Goal: Browse casually

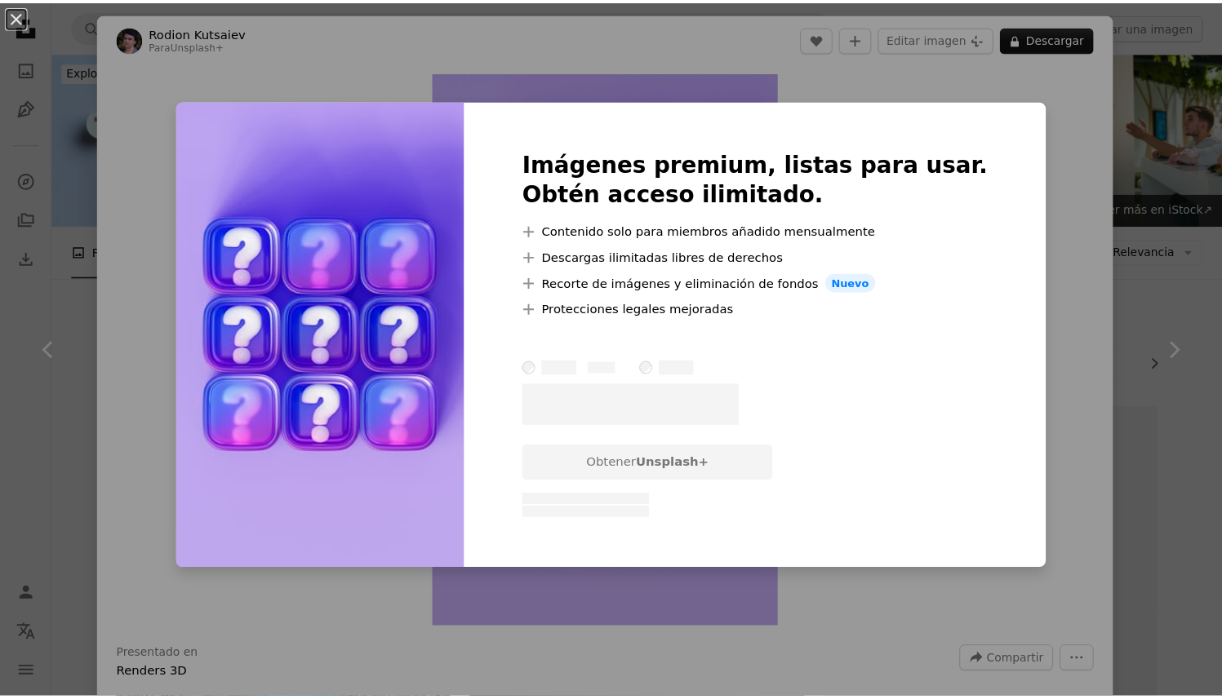
scroll to position [1075, 0]
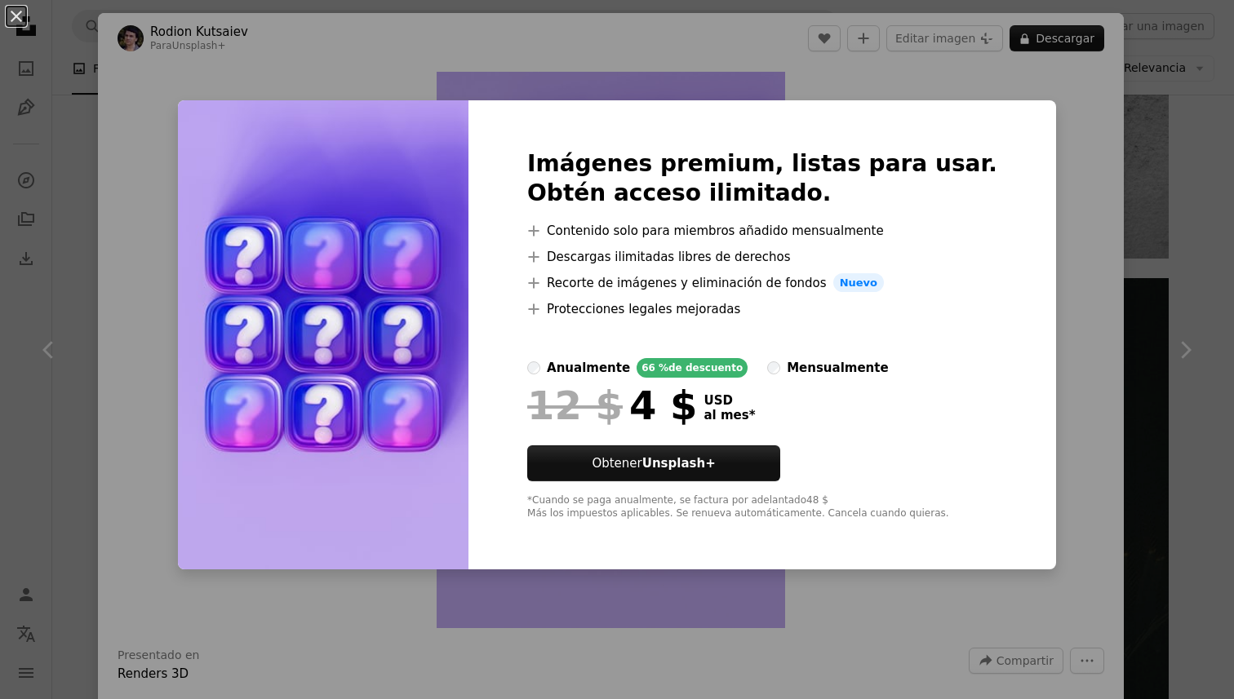
click at [1019, 264] on div "An X shape Imágenes premium, listas para usar. Obtén acceso ilimitado. A plus s…" at bounding box center [617, 349] width 1234 height 699
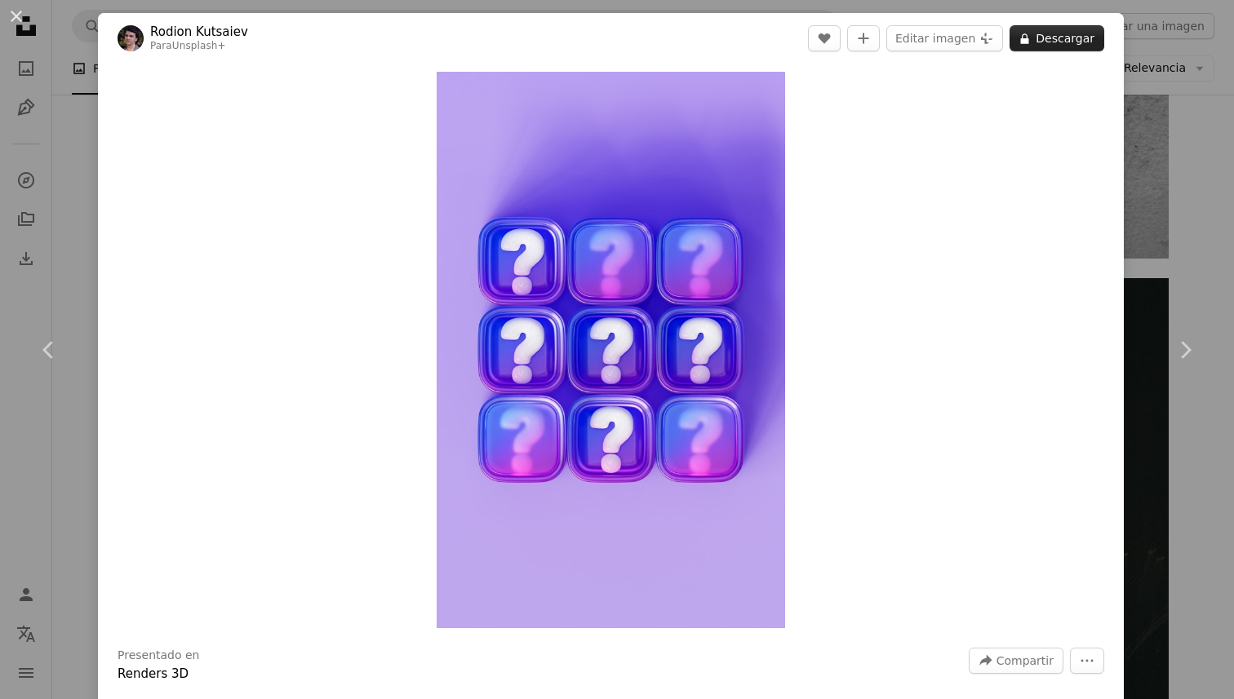
click at [1041, 43] on button "A lock Descargar" at bounding box center [1057, 38] width 95 height 26
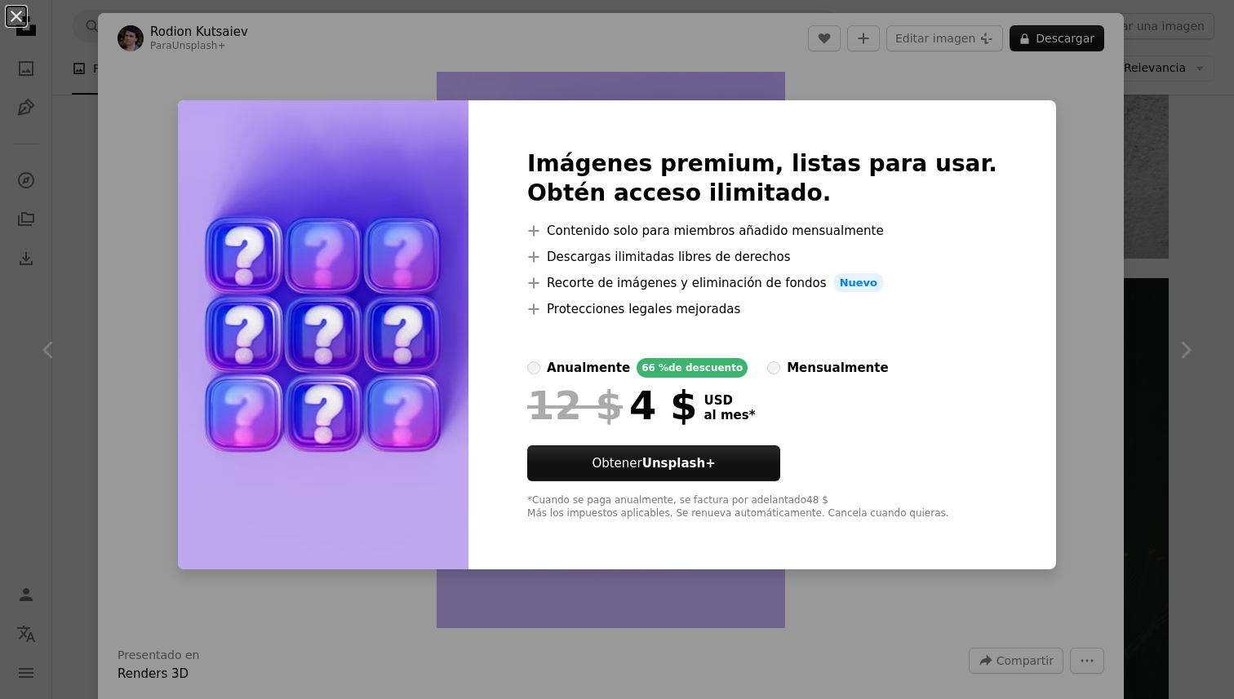
click at [1035, 155] on div "An X shape Imágenes premium, listas para usar. Obtén acceso ilimitado. A plus s…" at bounding box center [617, 349] width 1234 height 699
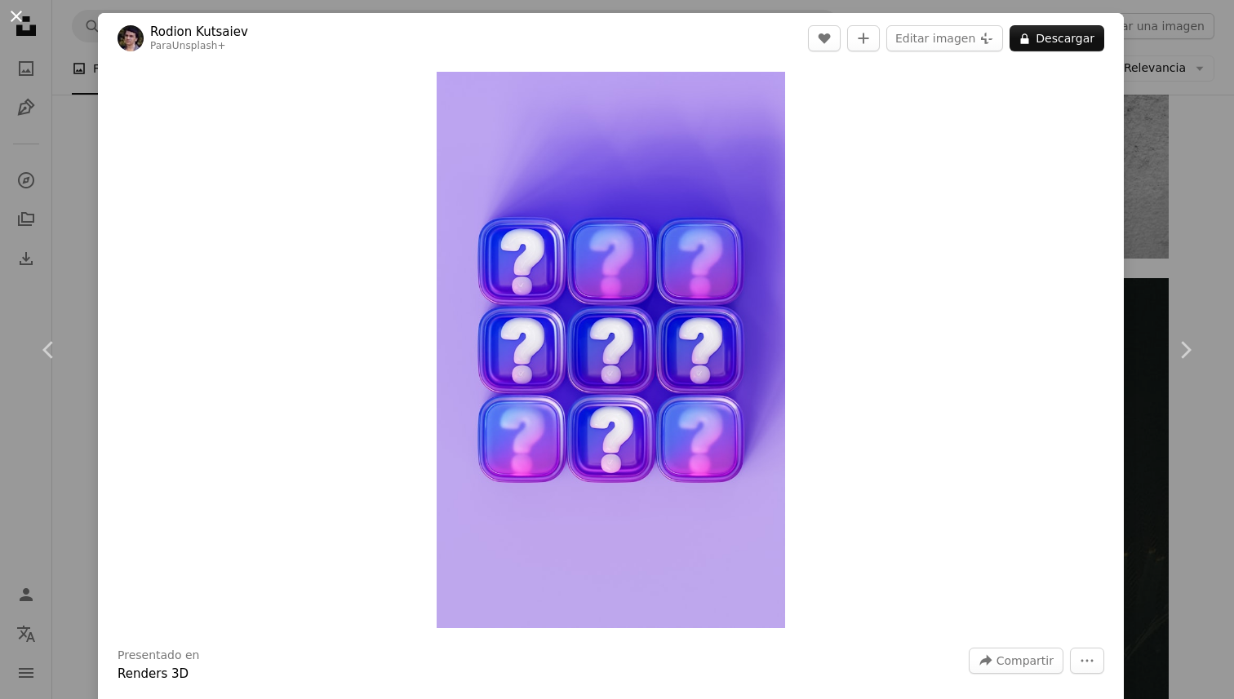
click at [24, 22] on button "An X shape" at bounding box center [17, 17] width 20 height 20
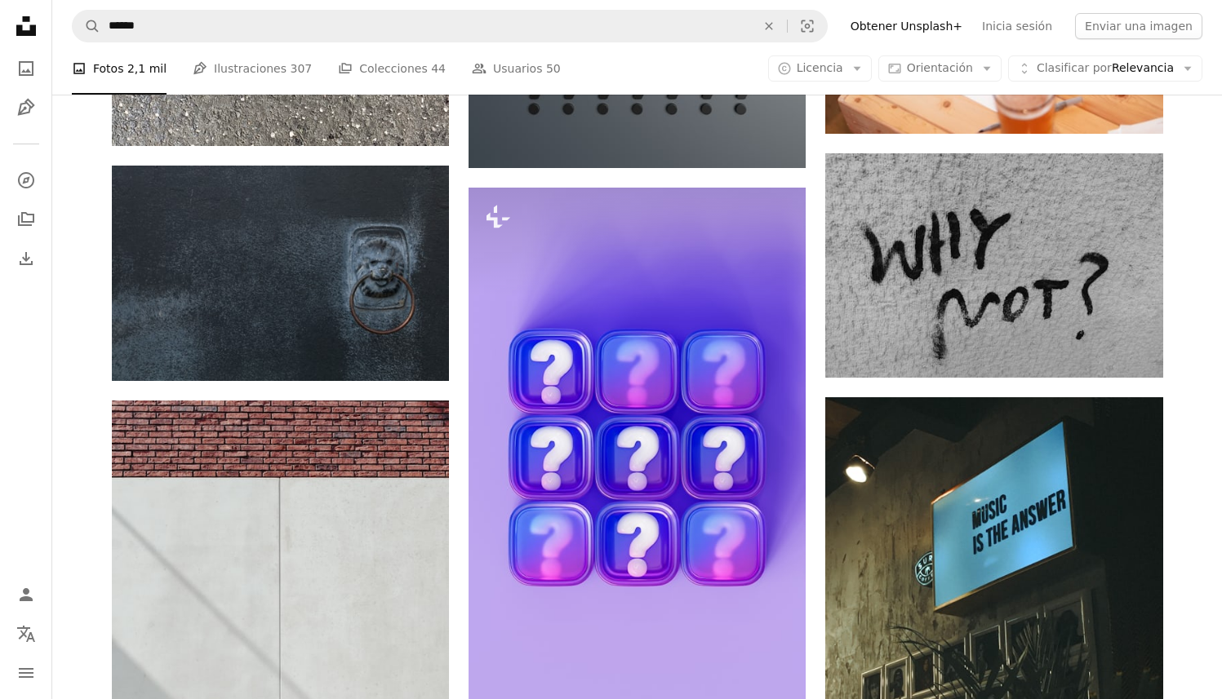
scroll to position [952, 0]
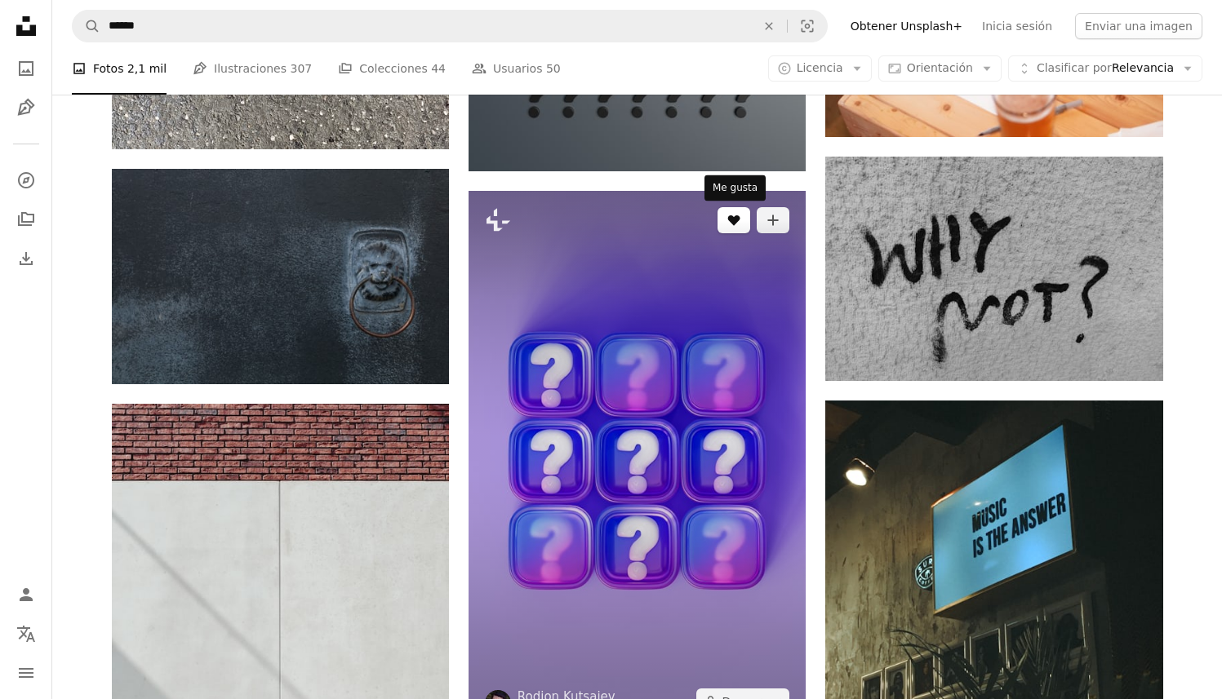
click at [732, 224] on icon "A heart" at bounding box center [733, 220] width 13 height 13
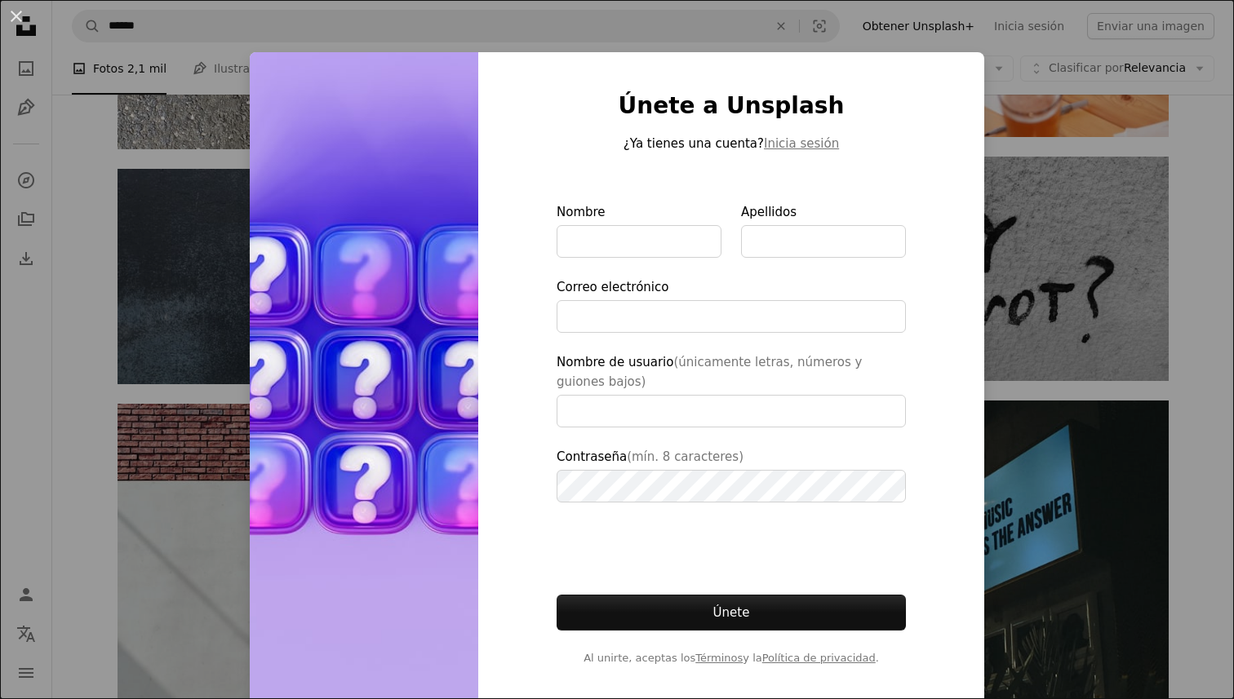
type input "**********"
click at [1039, 180] on div "An X shape Únete a Unsplash ¿Ya tienes una cuenta? Inicia sesión Nombre Apellid…" at bounding box center [617, 349] width 1234 height 699
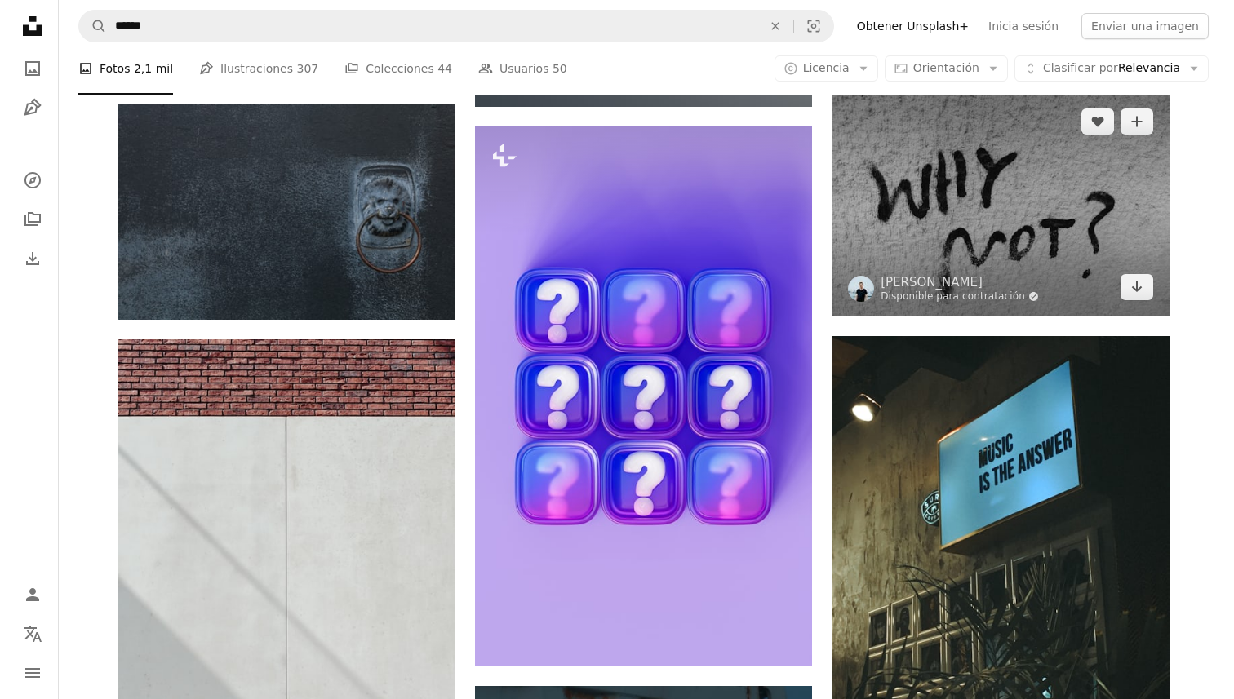
scroll to position [1020, 0]
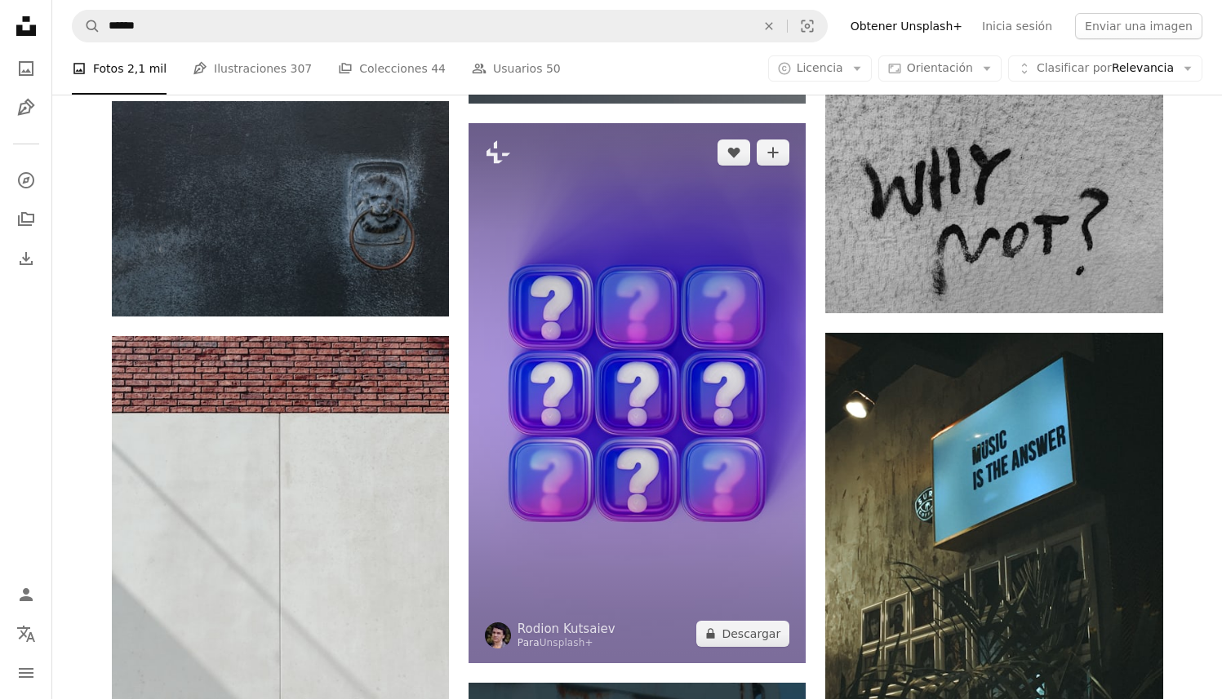
click at [686, 198] on img at bounding box center [636, 392] width 337 height 539
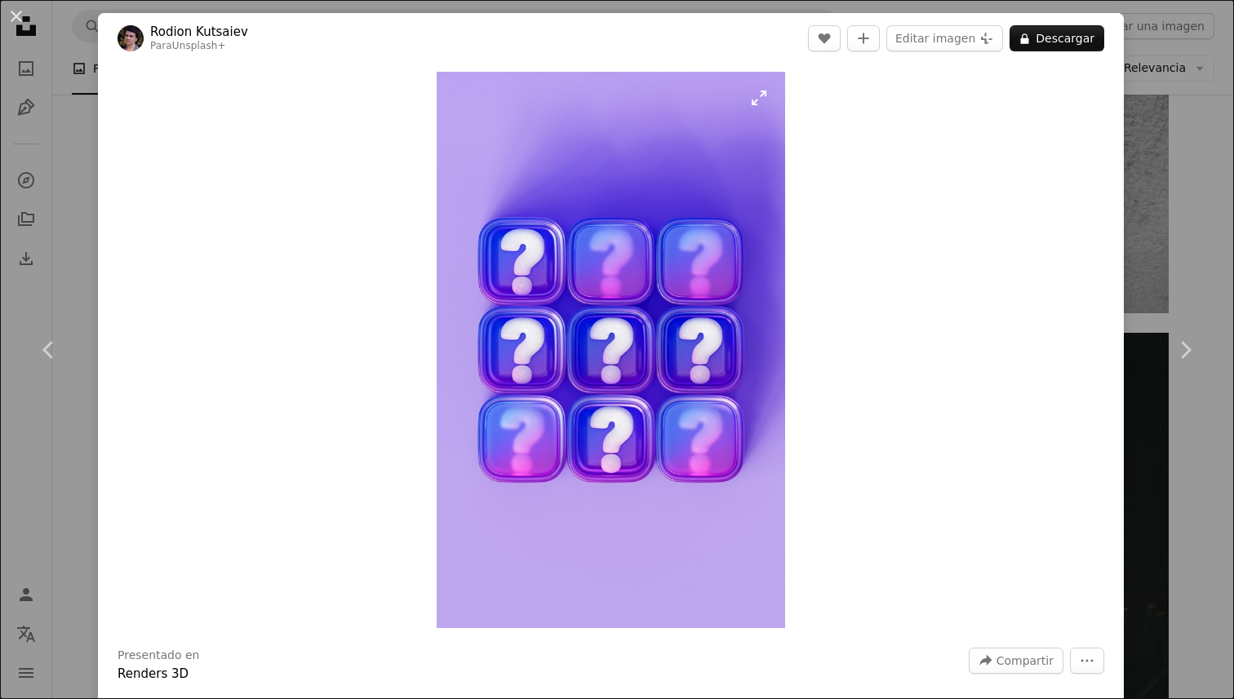
click at [606, 155] on img "Ampliar en esta imagen" at bounding box center [611, 350] width 348 height 557
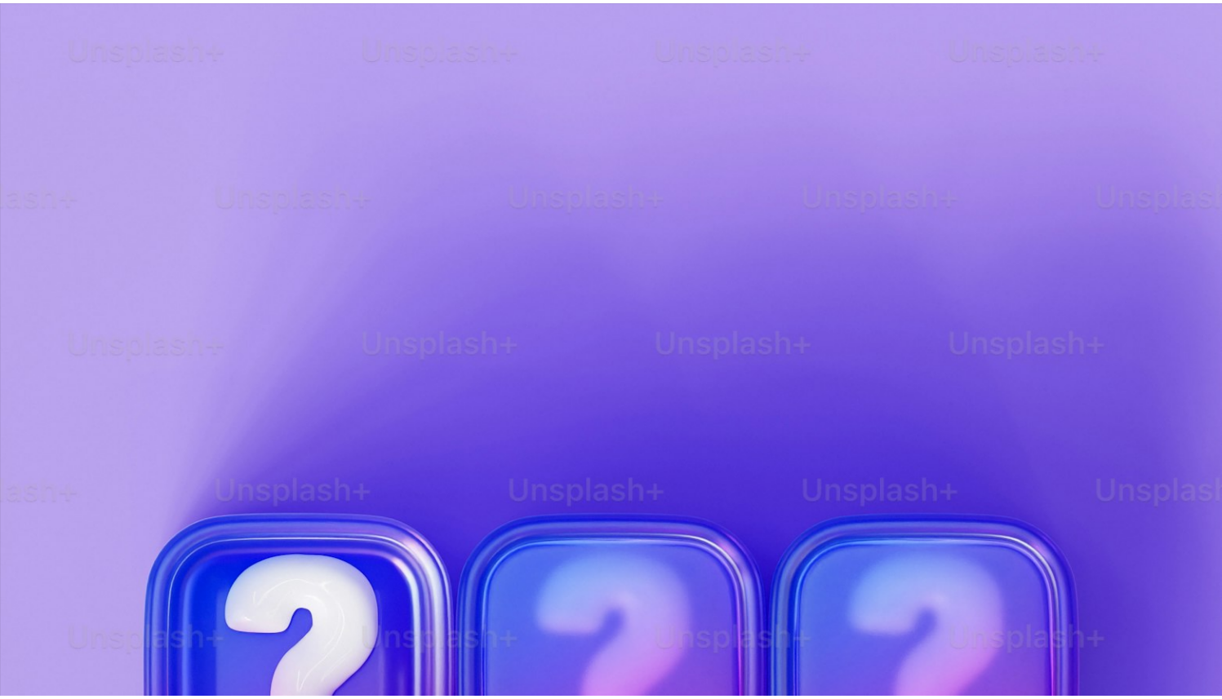
scroll to position [619, 0]
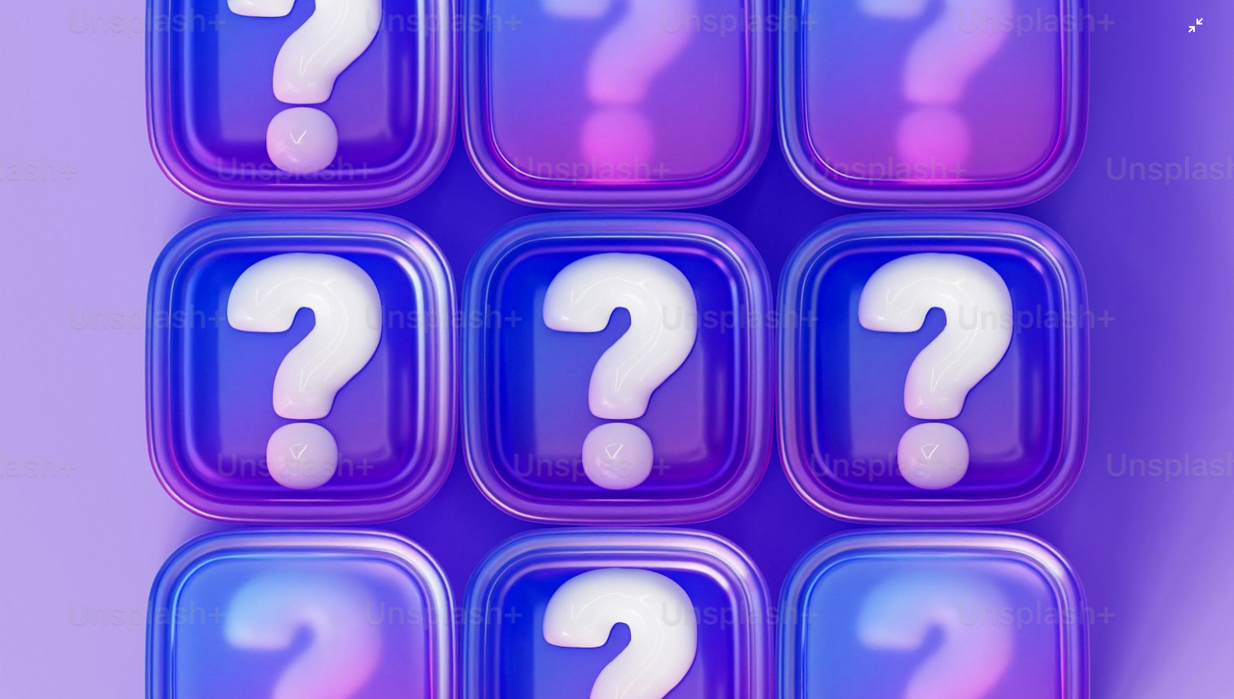
click at [1173, 25] on img "Reducir el zoom en esta imagen" at bounding box center [617, 369] width 1236 height 1978
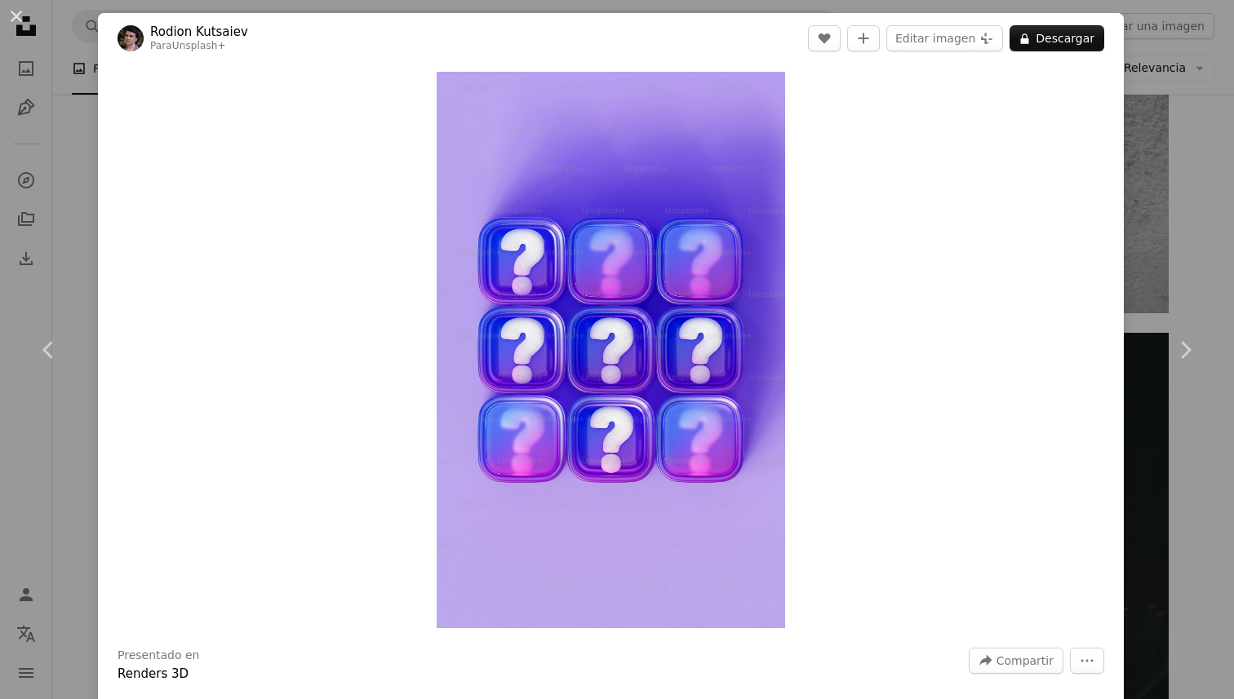
click at [89, 226] on div "An X shape Chevron left Chevron right Rodion Kutsaiev Para Unsplash+ A heart A …" at bounding box center [617, 349] width 1234 height 699
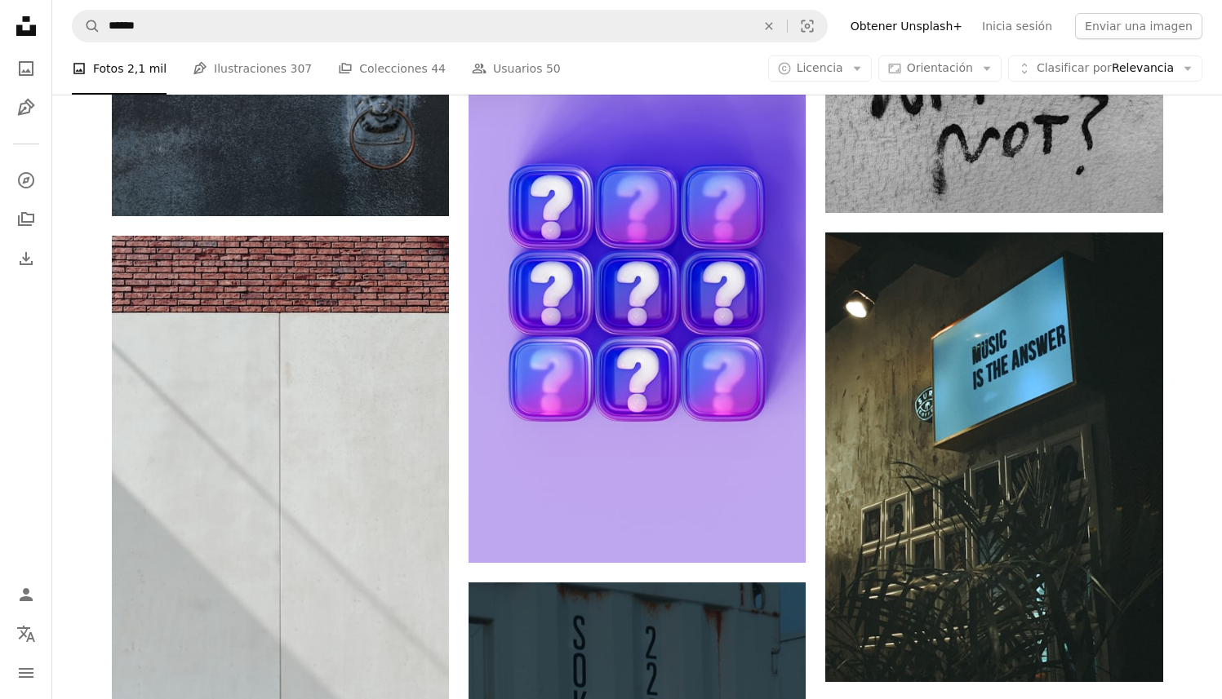
scroll to position [1124, 0]
